Goal: Information Seeking & Learning: Learn about a topic

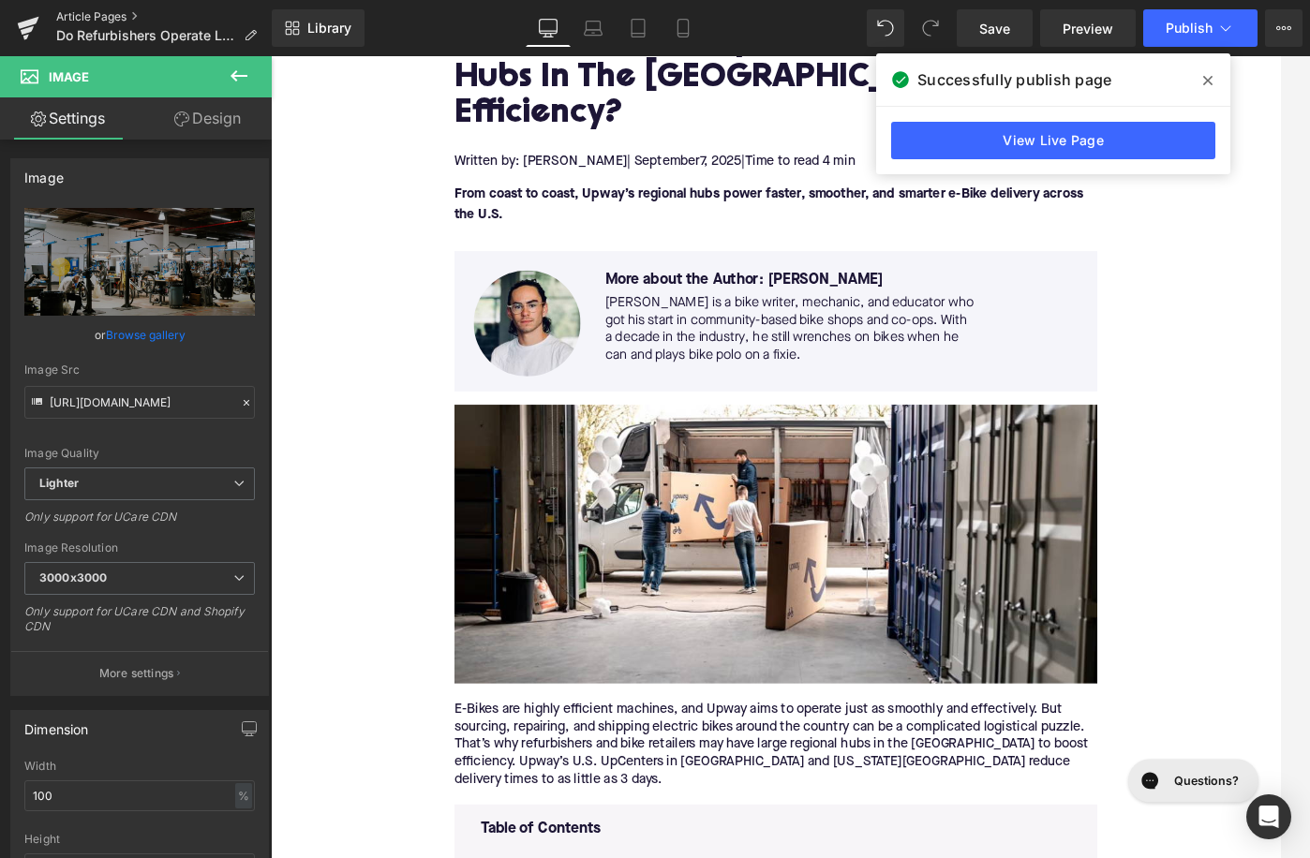
click at [123, 13] on link "Article Pages" at bounding box center [164, 16] width 216 height 15
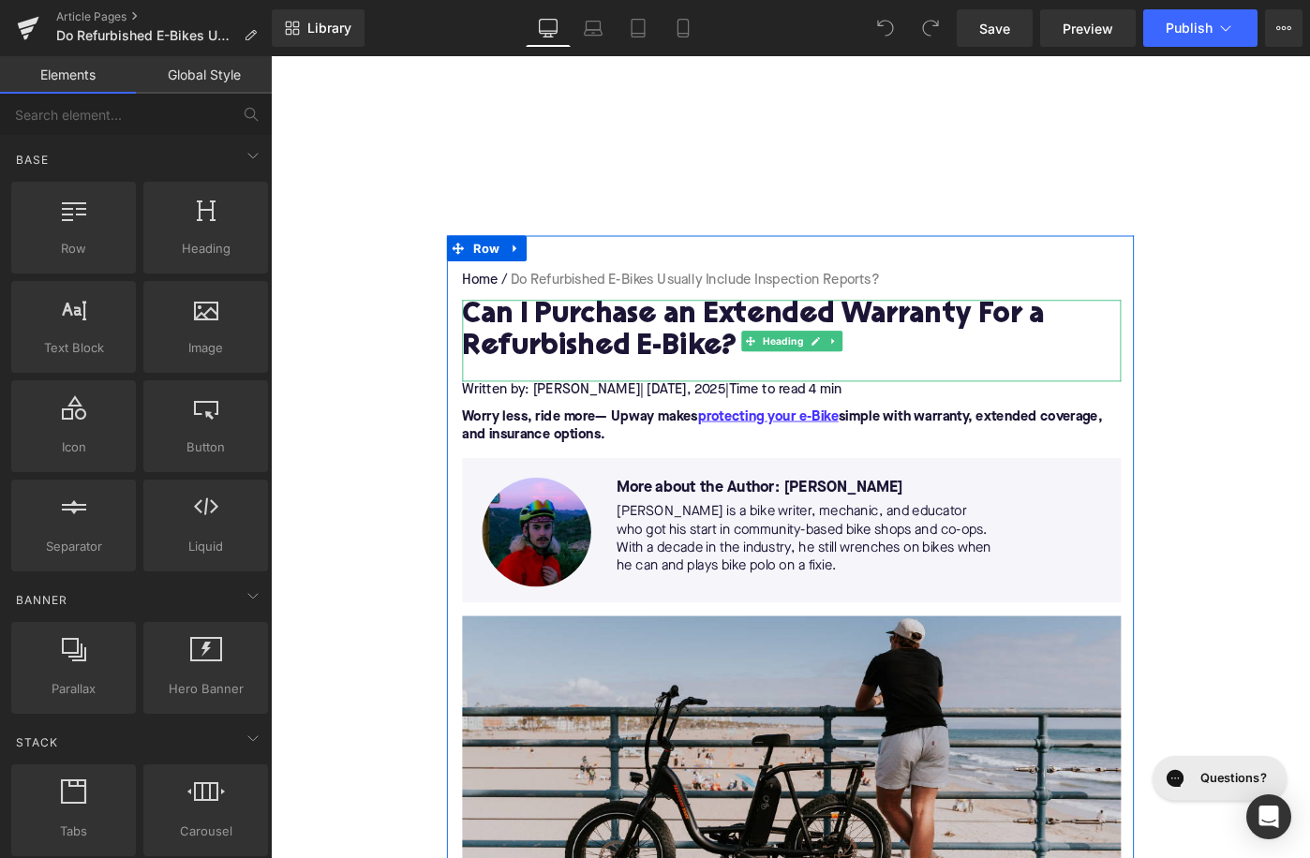
click at [573, 336] on h1 "Can I Purchase an Extended Warranty For a Refurbished E-Bike?" at bounding box center [839, 356] width 719 height 69
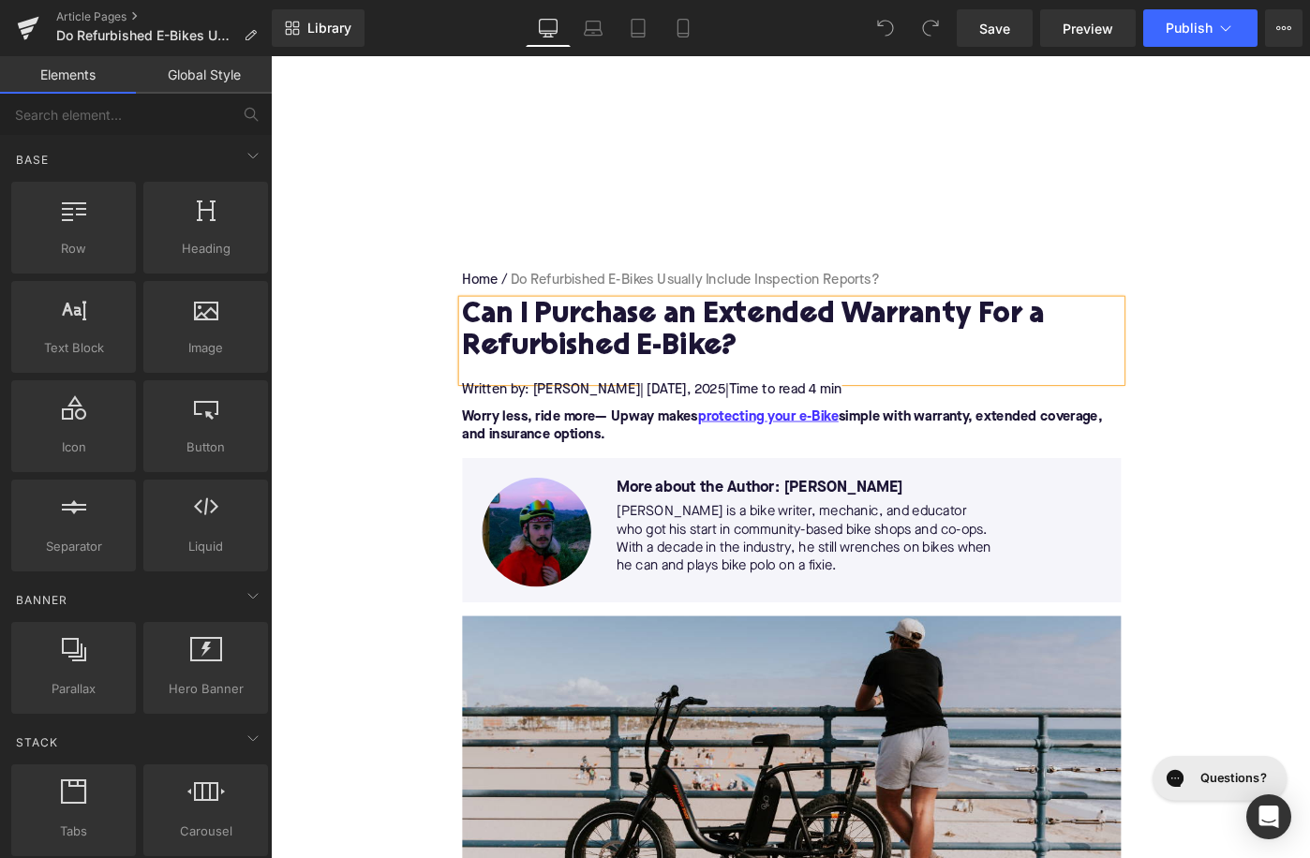
click at [573, 336] on h1 "Can I Purchase an Extended Warranty For a Refurbished E-Bike?" at bounding box center [839, 356] width 719 height 69
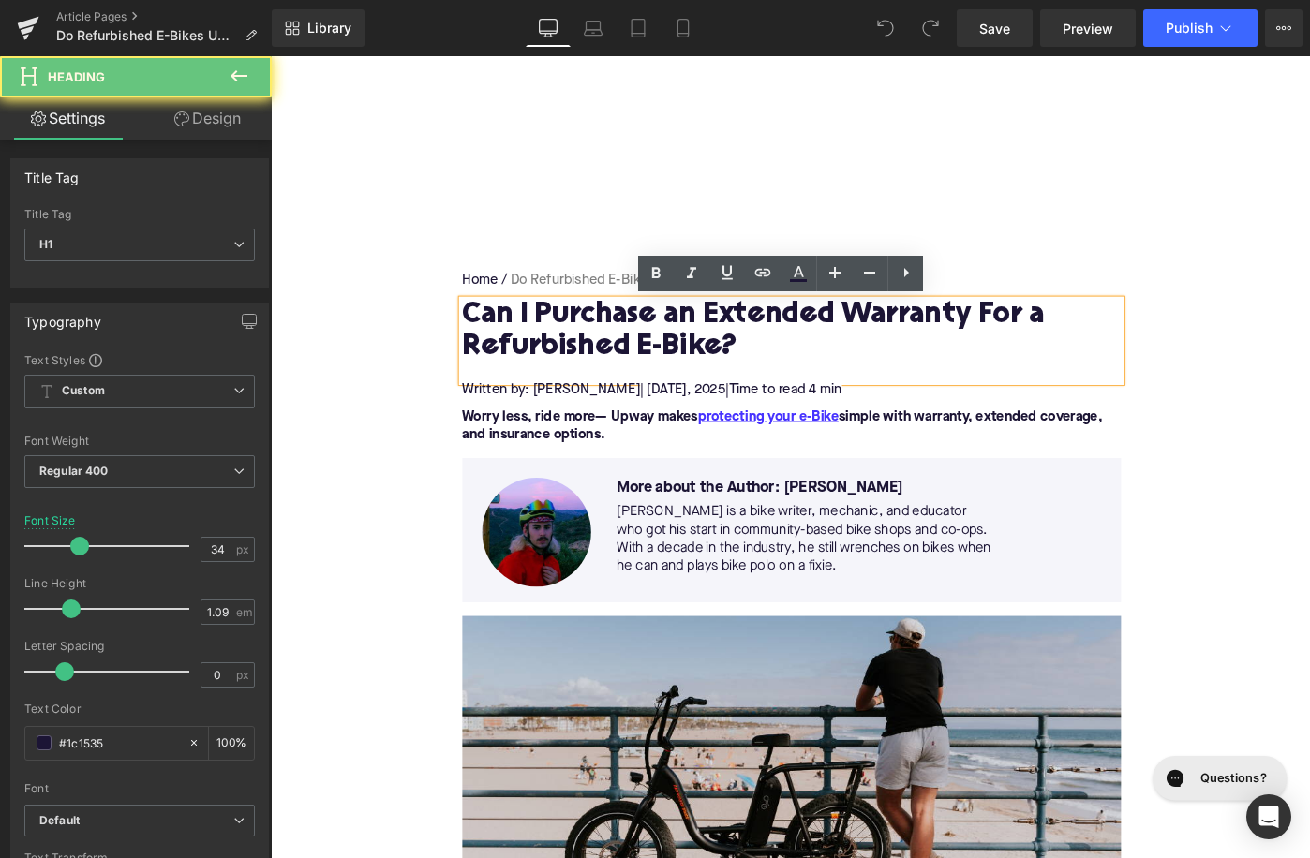
click at [573, 336] on h1 "Can I Purchase an Extended Warranty For a Refurbished E-Bike?" at bounding box center [839, 356] width 719 height 69
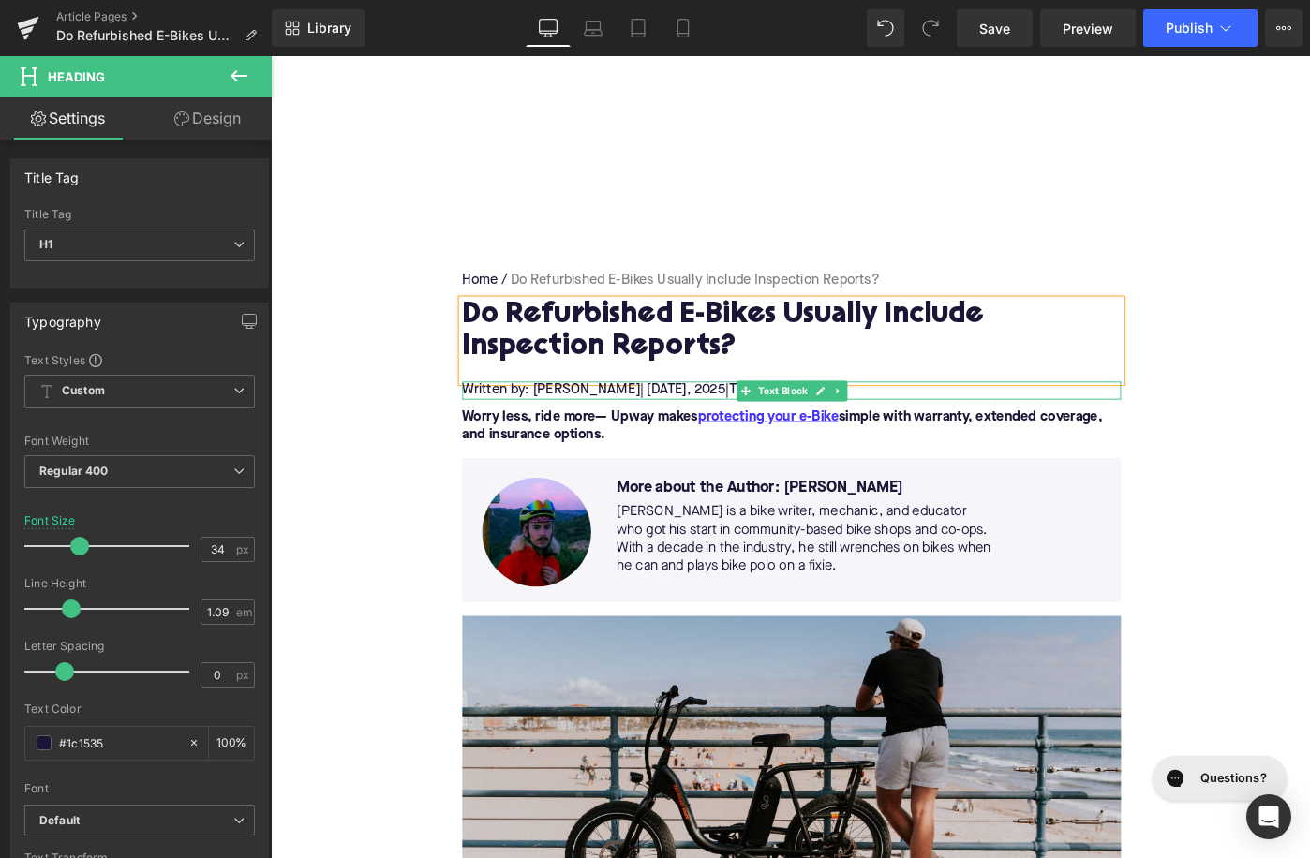
click at [724, 419] on span "| September 6" at bounding box center [699, 420] width 51 height 15
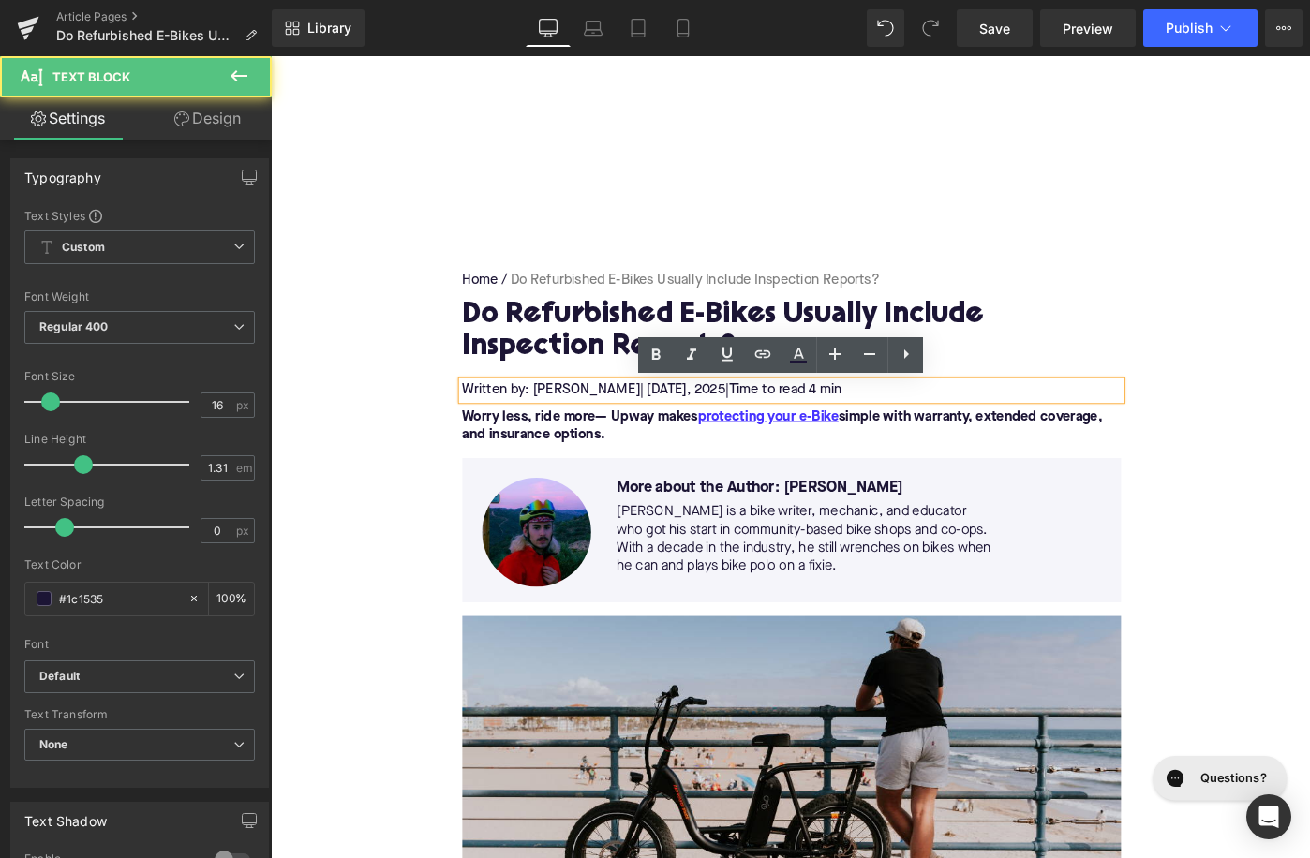
click at [724, 419] on span "| September 6" at bounding box center [699, 420] width 51 height 15
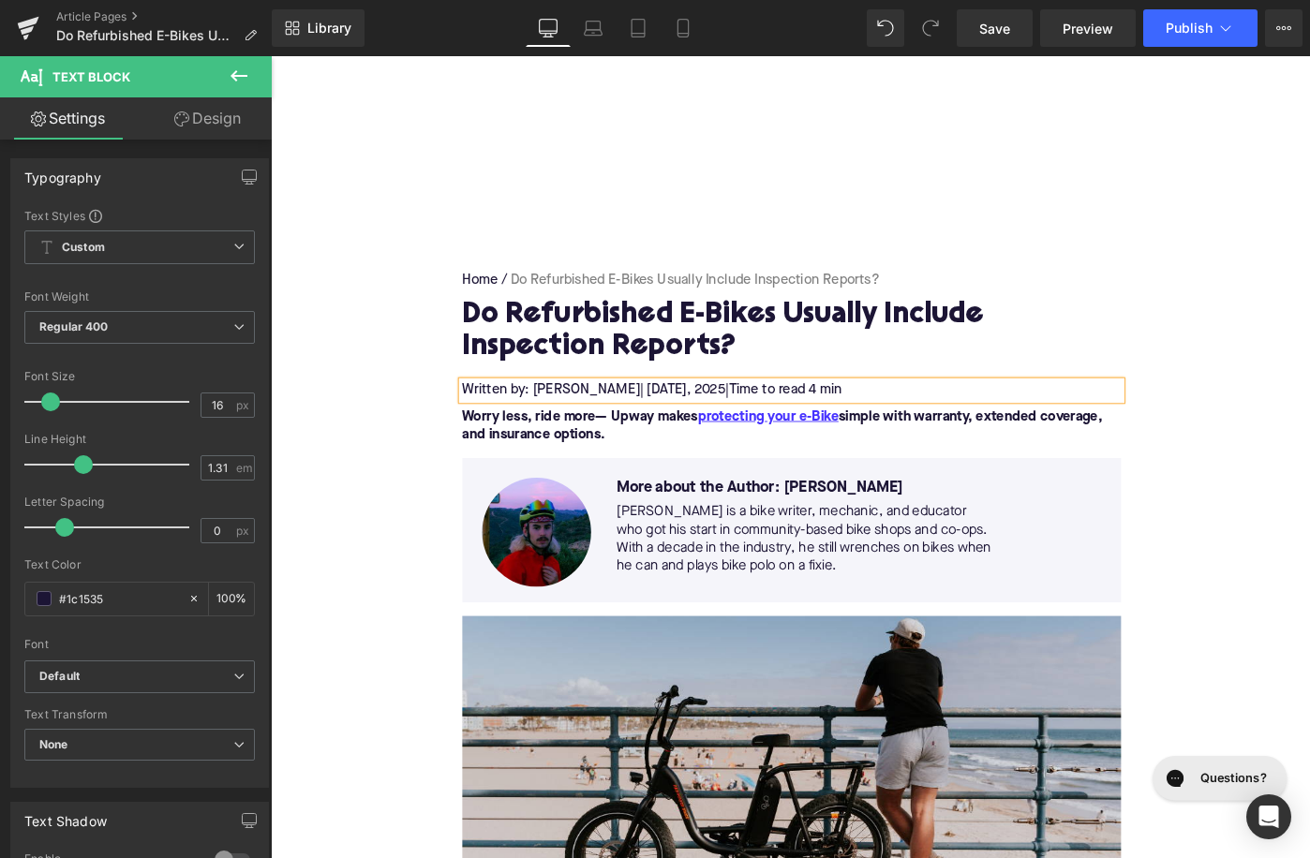
click at [885, 418] on span "Time to read 4 min" at bounding box center [832, 420] width 124 height 15
click at [672, 462] on p "Worry less, ride more— Upway makes protecting your e-Bike simple with warranty,…" at bounding box center [839, 459] width 719 height 39
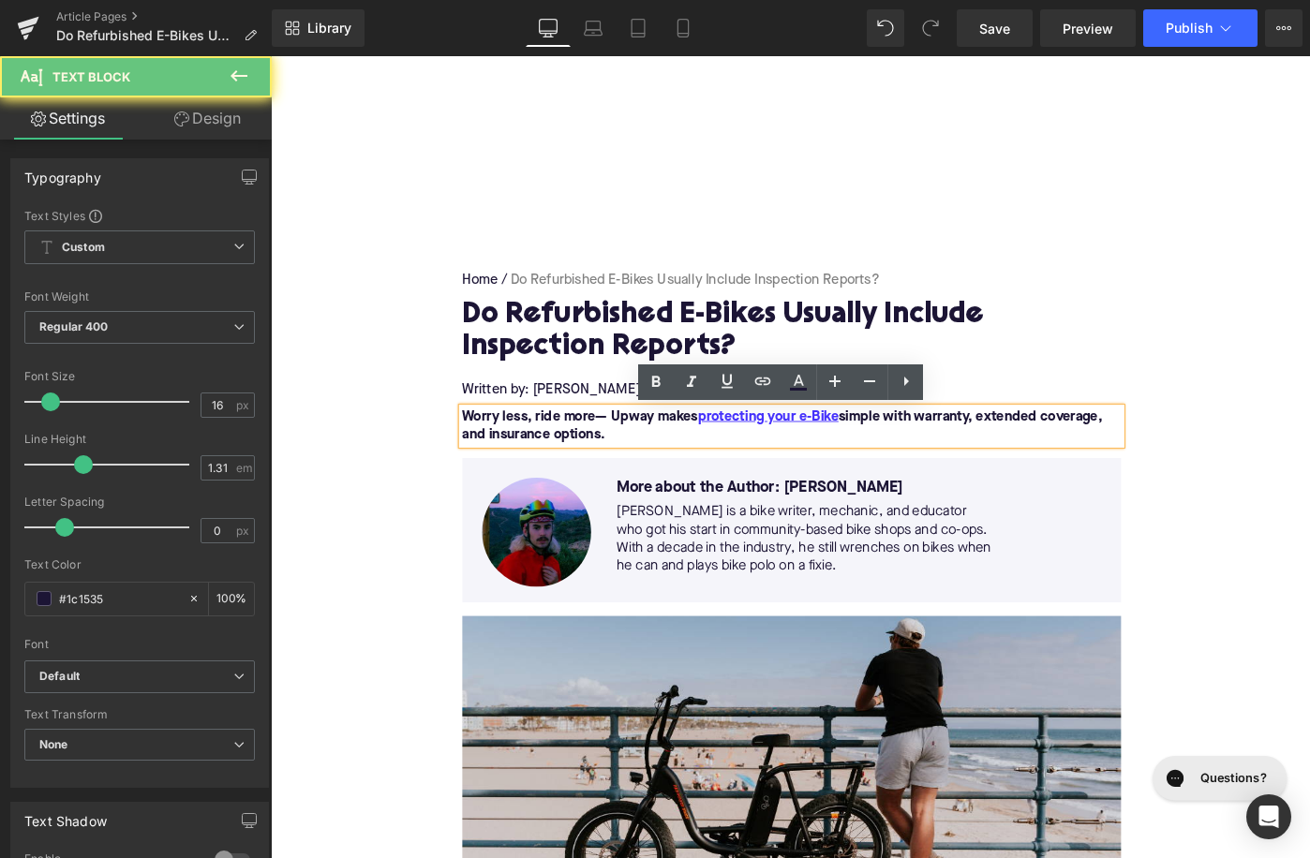
paste div
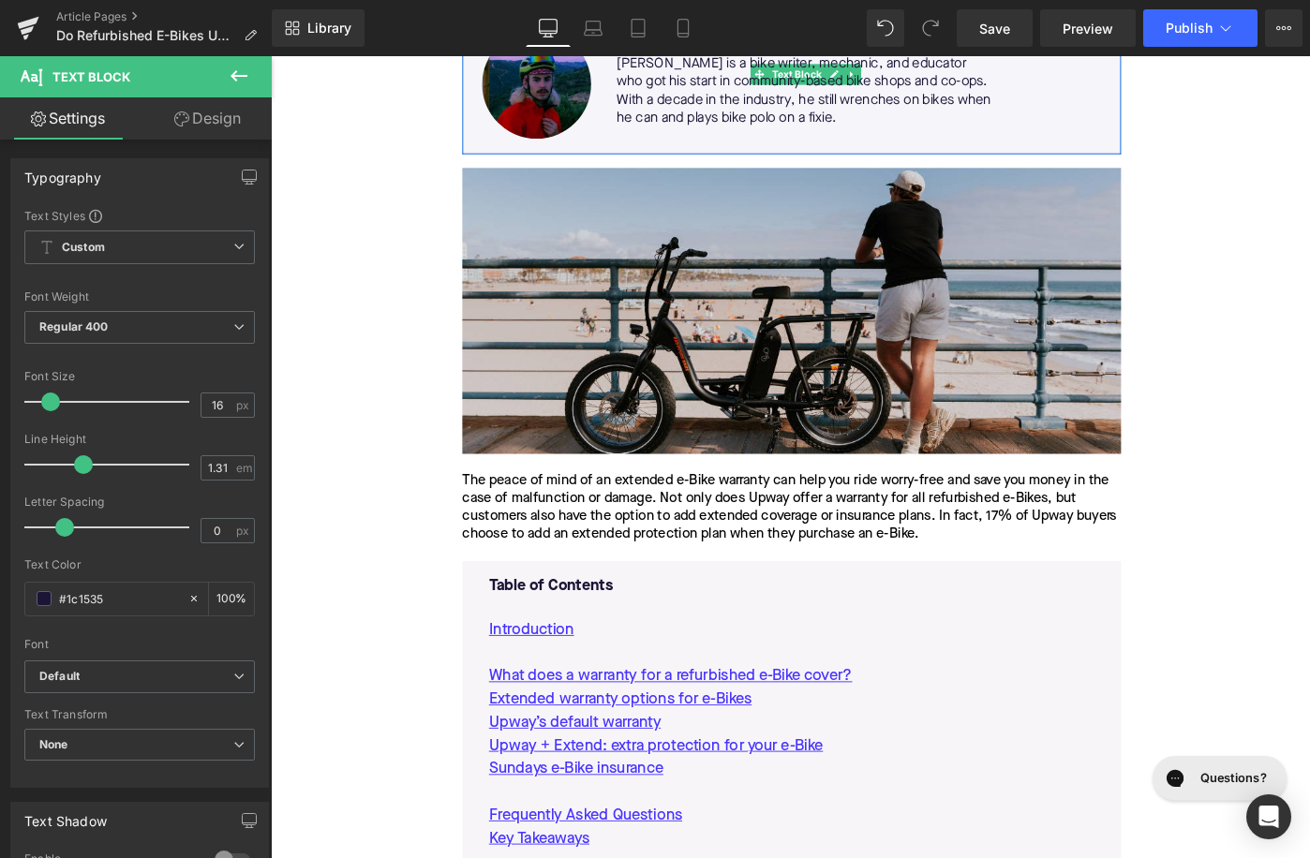
scroll to position [483, 0]
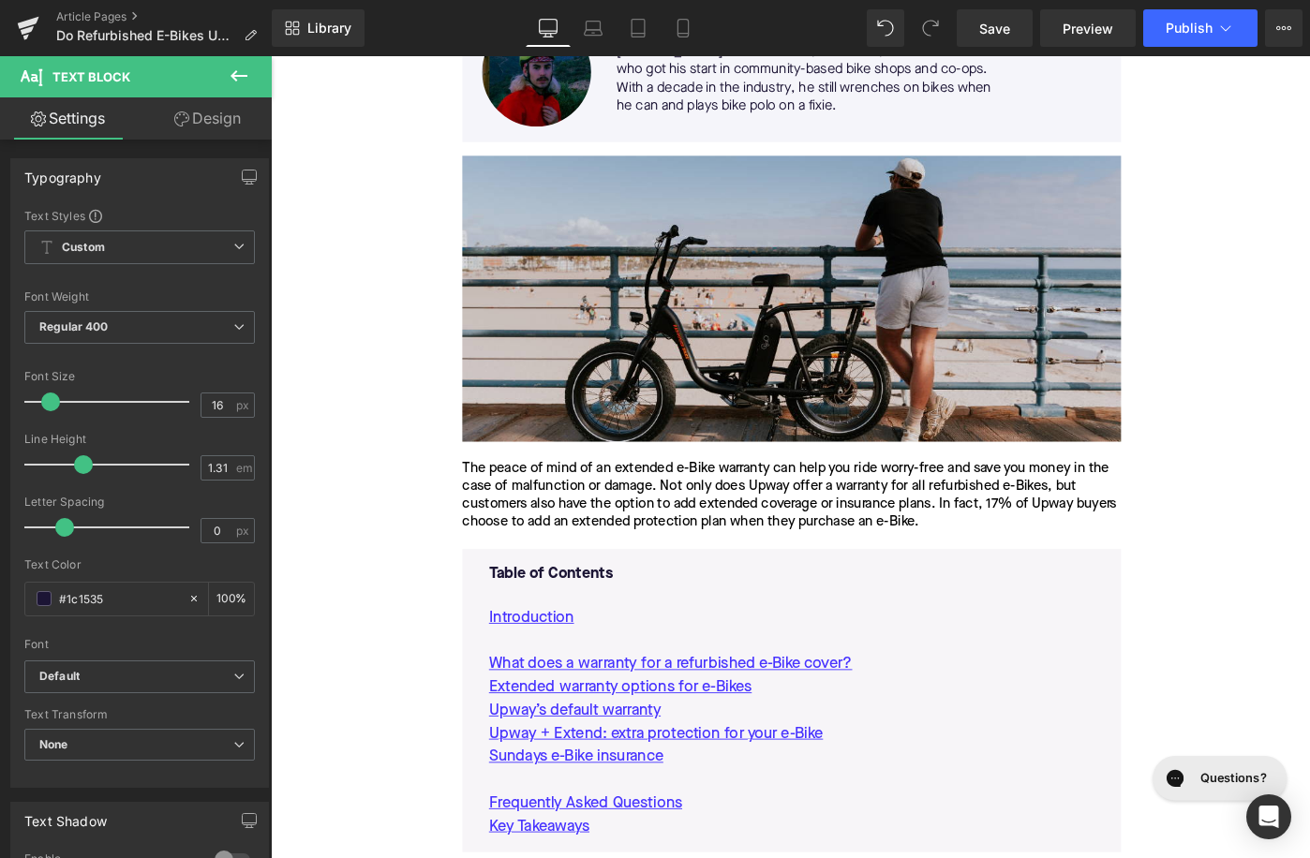
click at [720, 518] on div "The peace of mind of an extended e-Bike warranty can help you ride worry-free a…" at bounding box center [839, 536] width 719 height 79
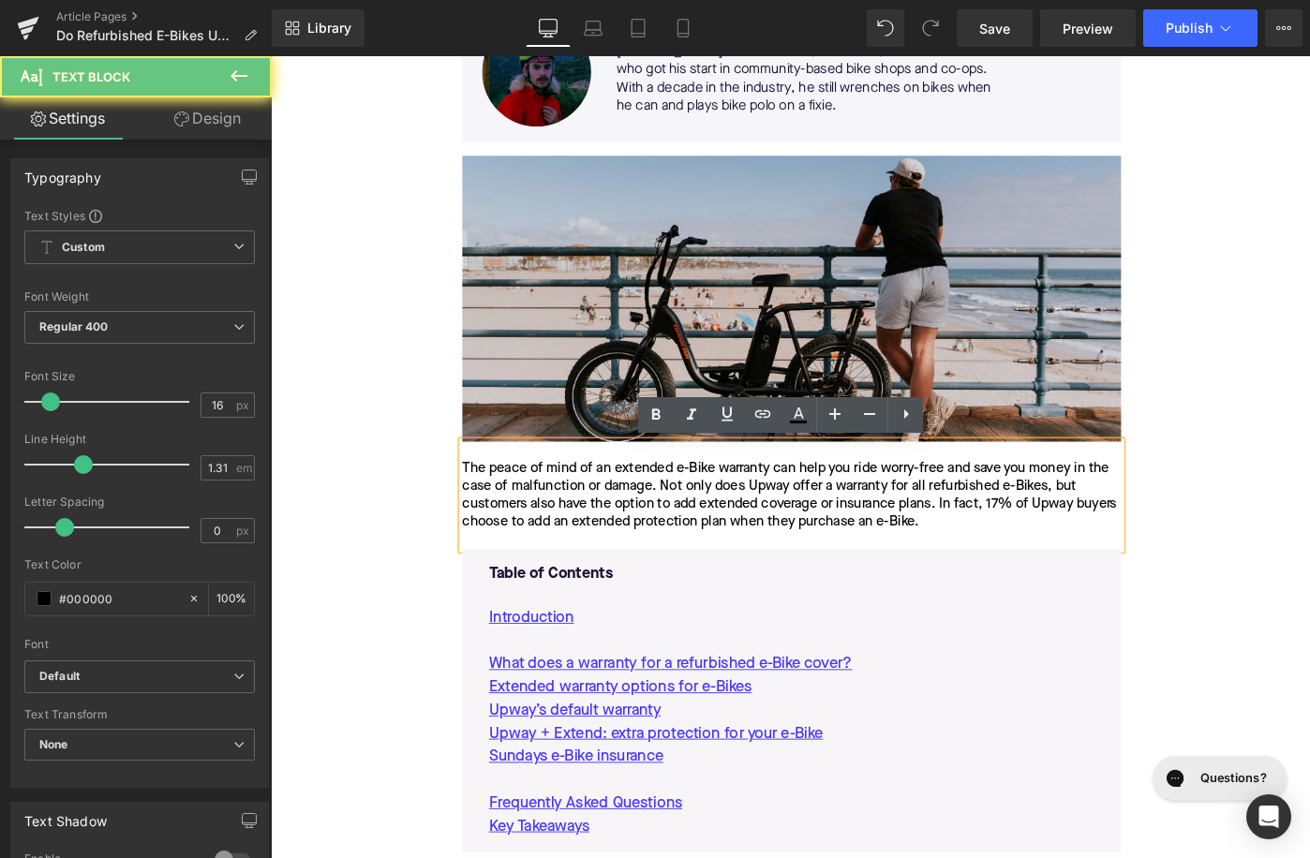
click at [720, 518] on div "The peace of mind of an extended e-Bike warranty can help you ride worry-free a…" at bounding box center [839, 536] width 719 height 79
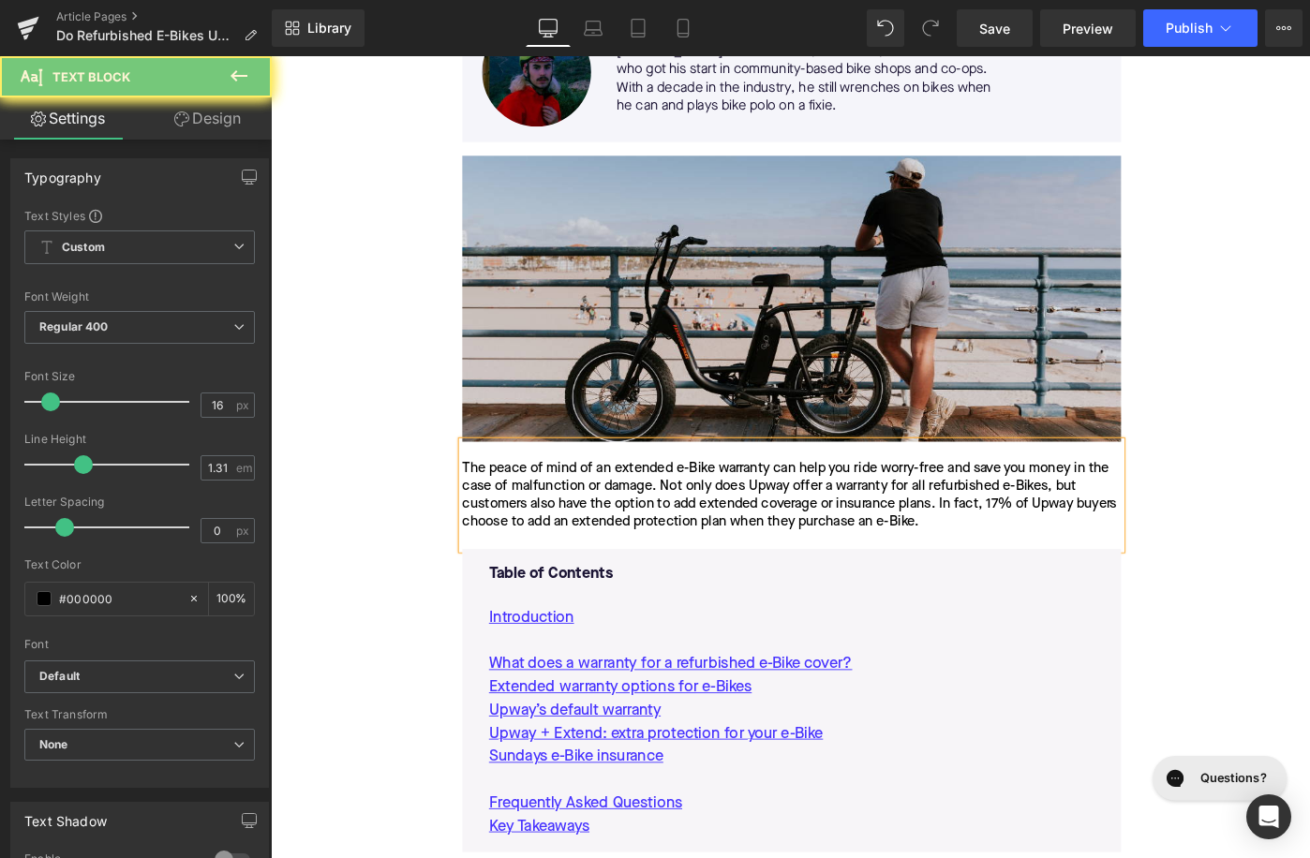
paste div
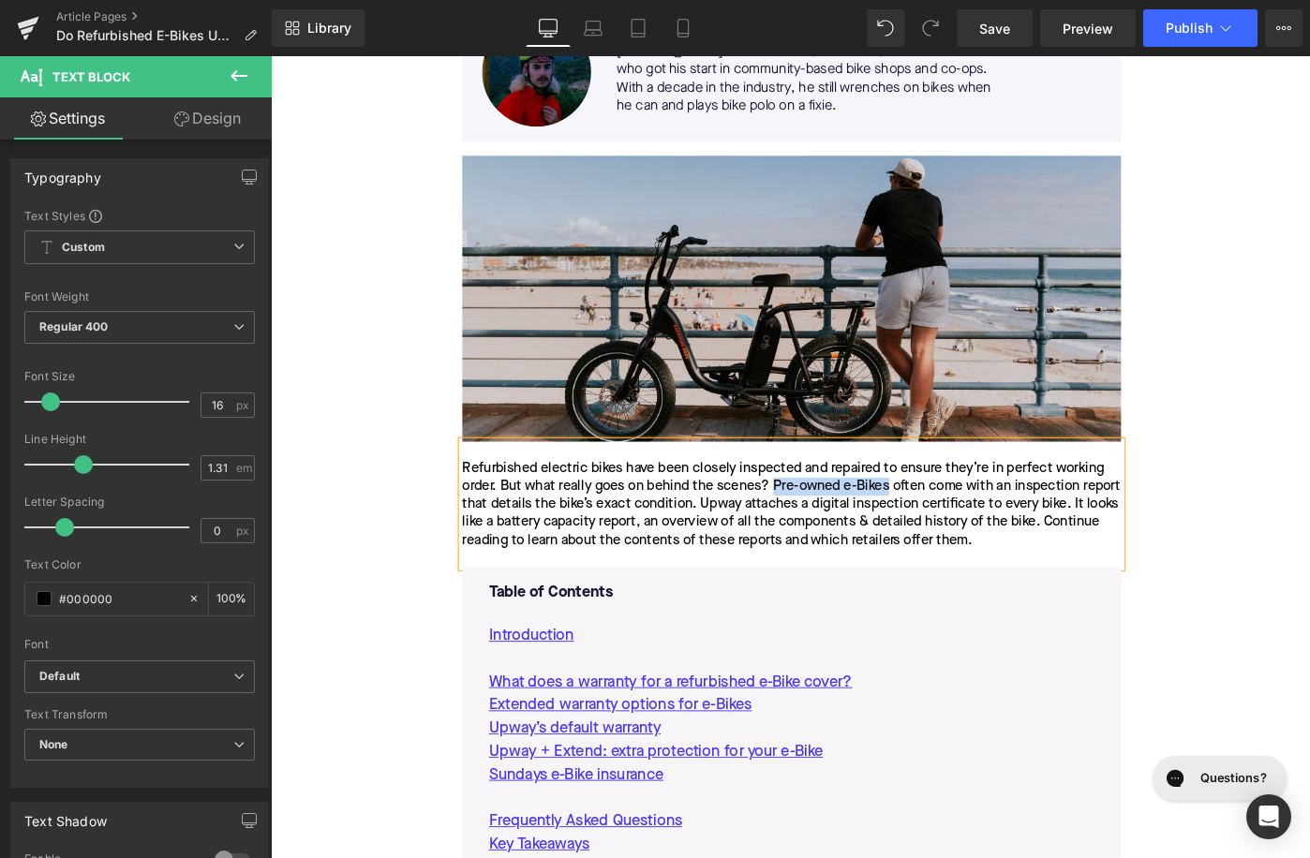
drag, startPoint x: 820, startPoint y: 520, endPoint x: 946, endPoint y: 528, distance: 126.7
click at [946, 528] on div "Refurbished electric bikes have been closely inspected and repaired to ensure t…" at bounding box center [839, 546] width 719 height 98
click at [765, 411] on icon at bounding box center [763, 413] width 16 height 7
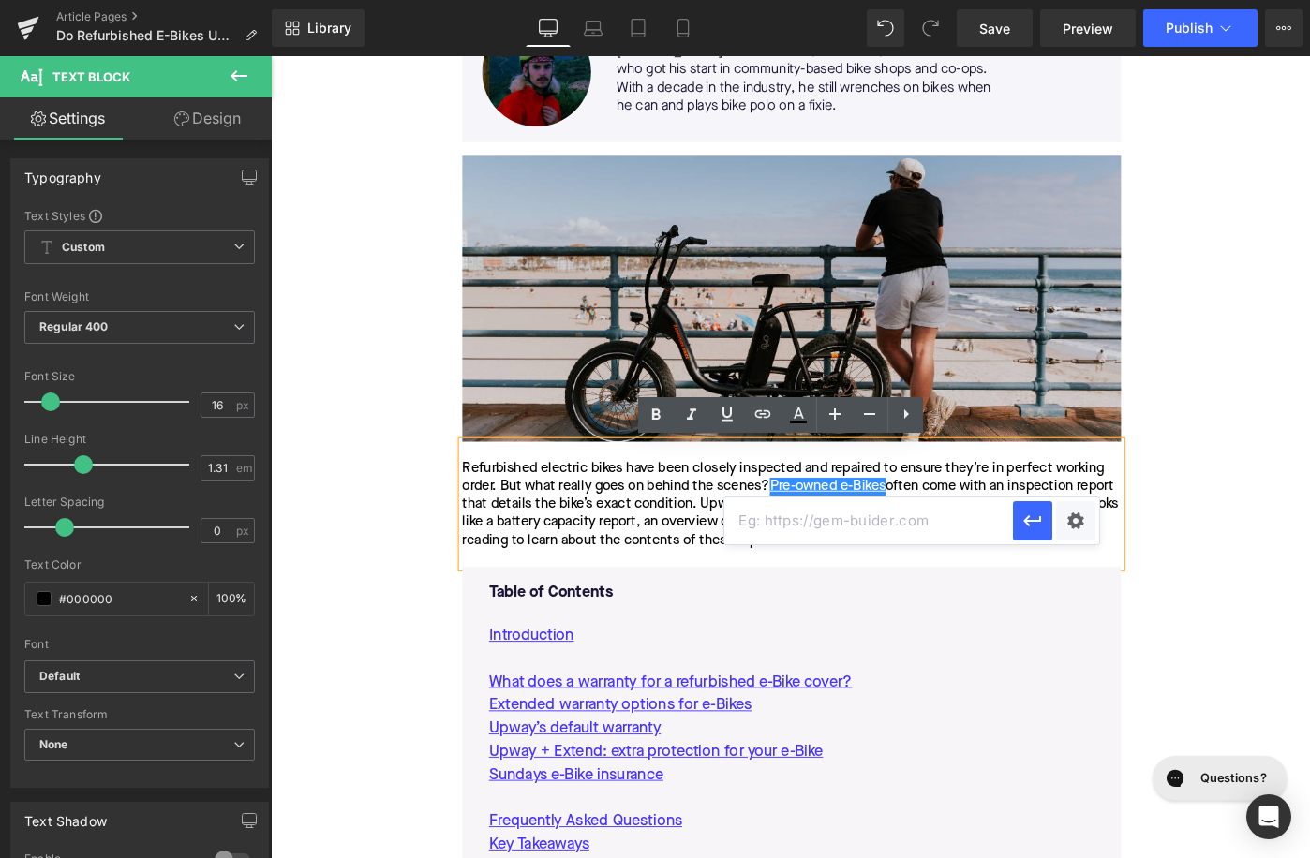
click at [829, 512] on input "text" at bounding box center [868, 521] width 289 height 47
paste input "https://upway.co/collections/used-electric-bike"
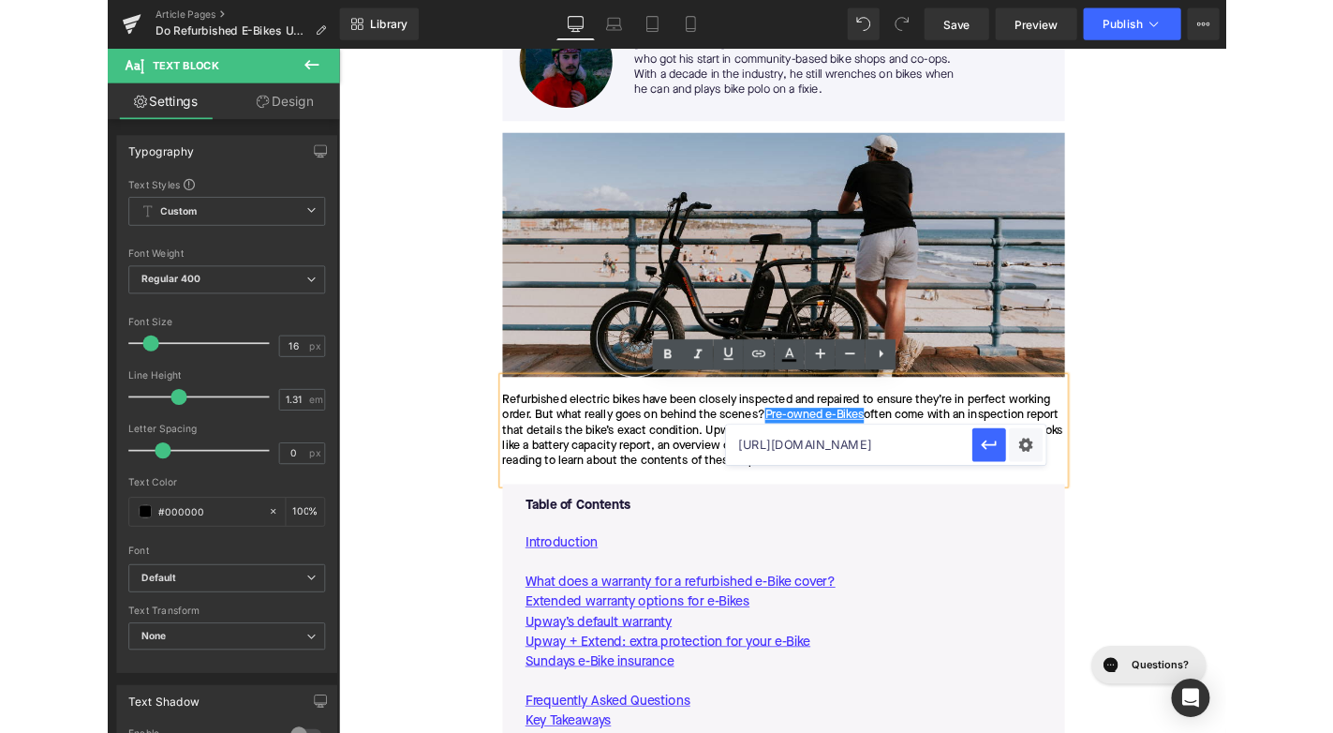
scroll to position [0, 67]
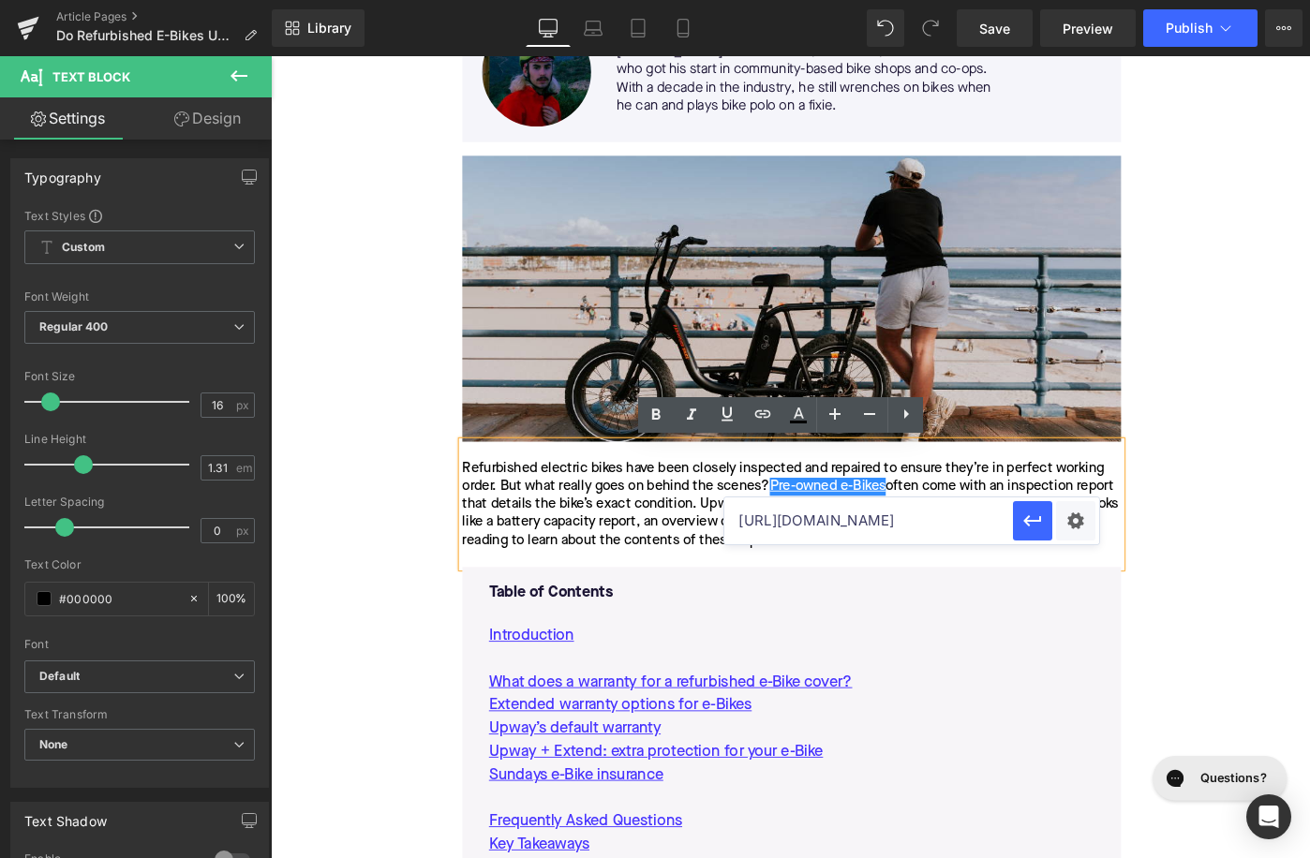
type input "https://upway.co/collections/used-electric-bike"
